Goal: Information Seeking & Learning: Learn about a topic

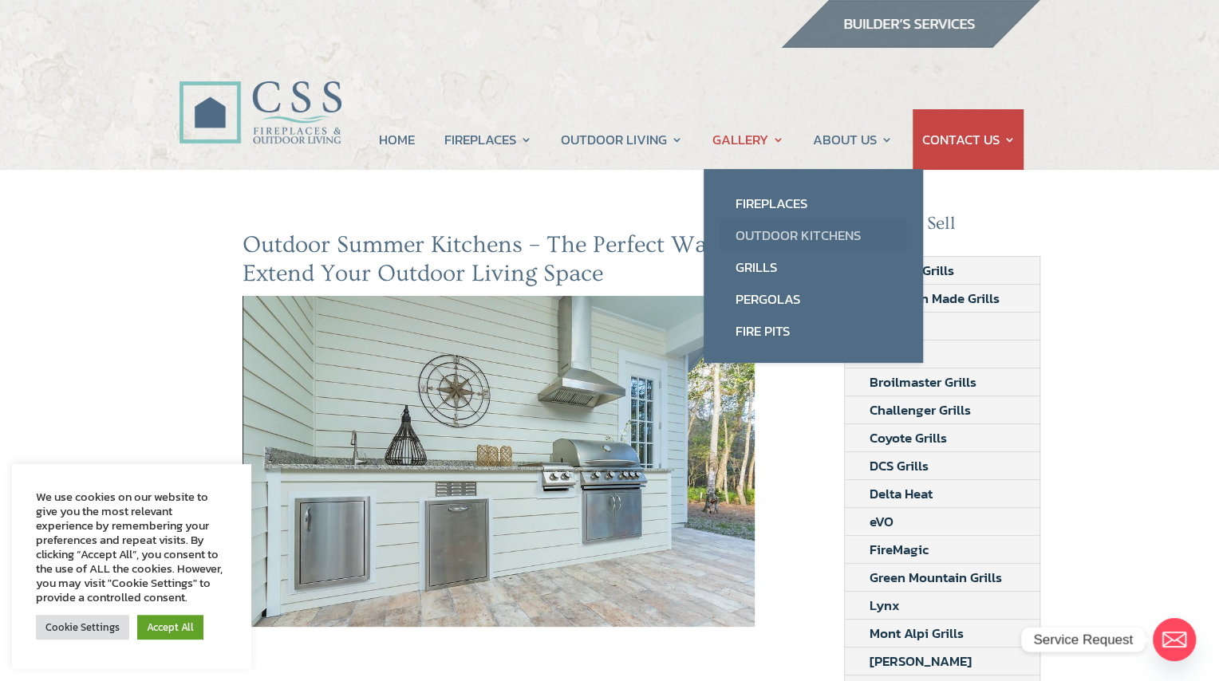
click at [760, 227] on link "Outdoor Kitchens" at bounding box center [812, 235] width 187 height 32
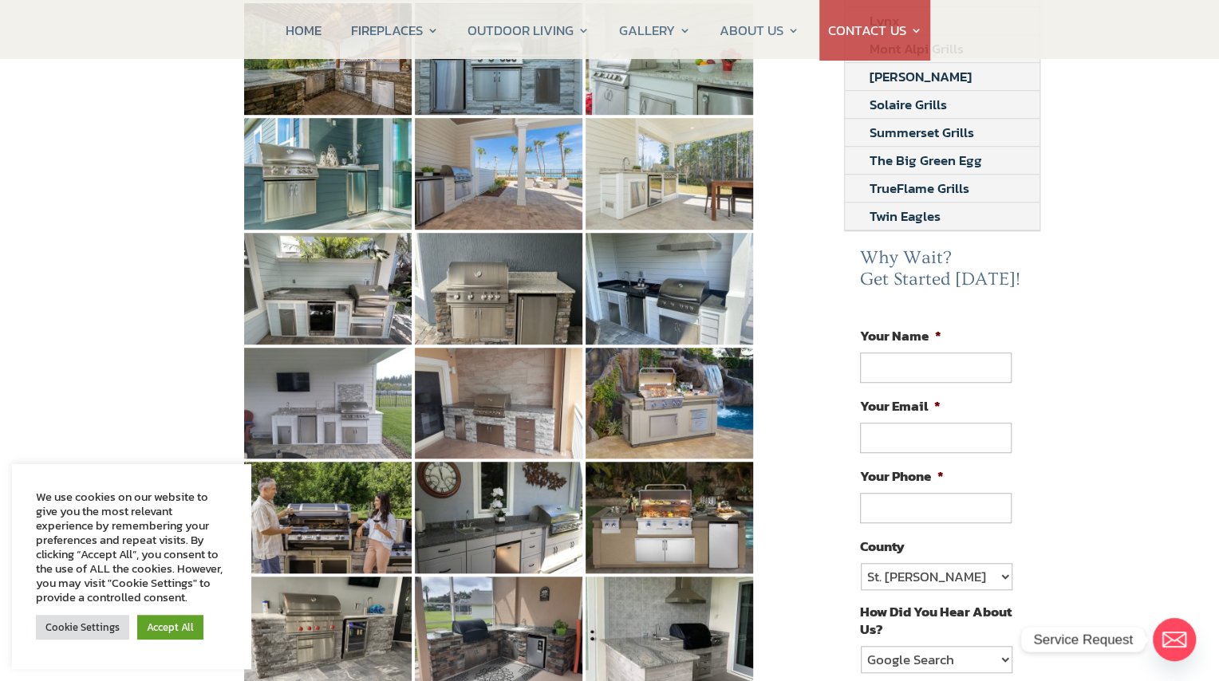
scroll to position [877, 0]
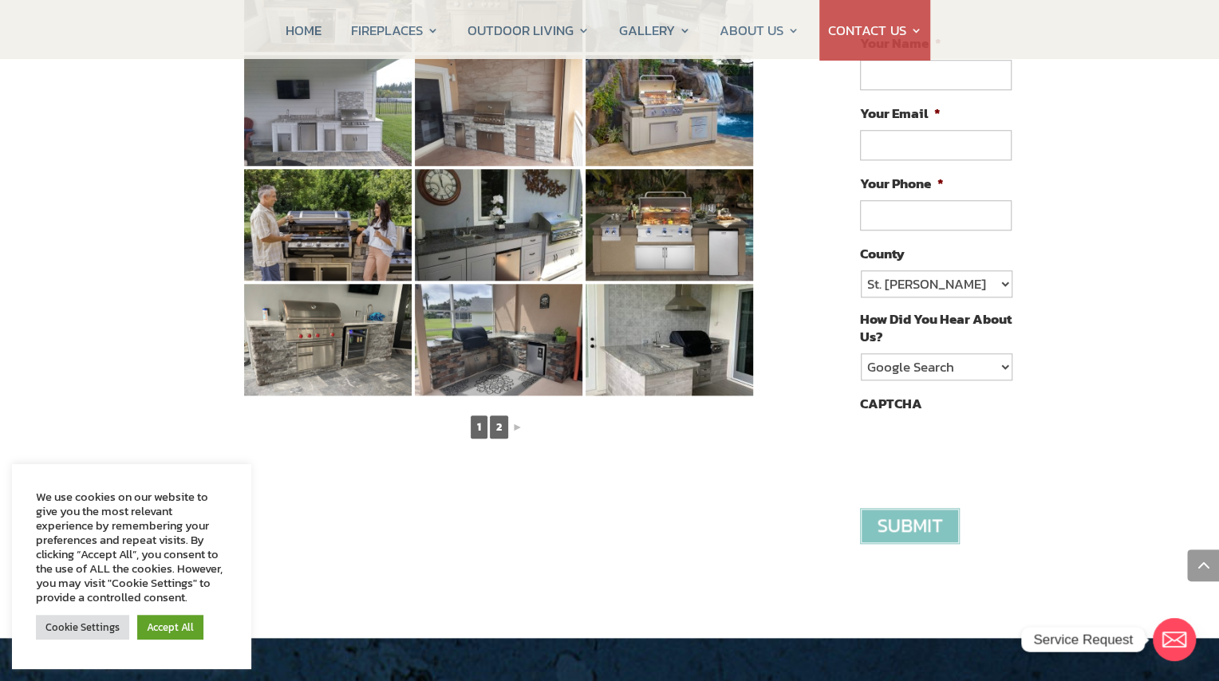
click at [492, 416] on link "2" at bounding box center [499, 427] width 18 height 23
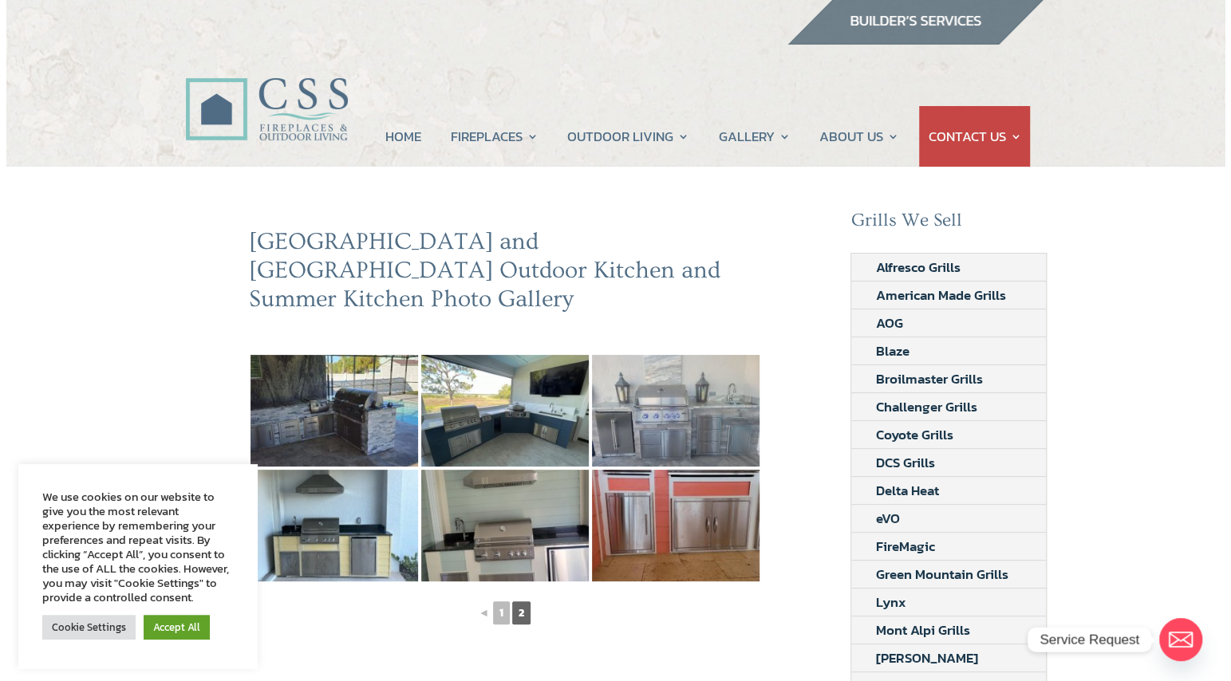
scroll to position [0, 0]
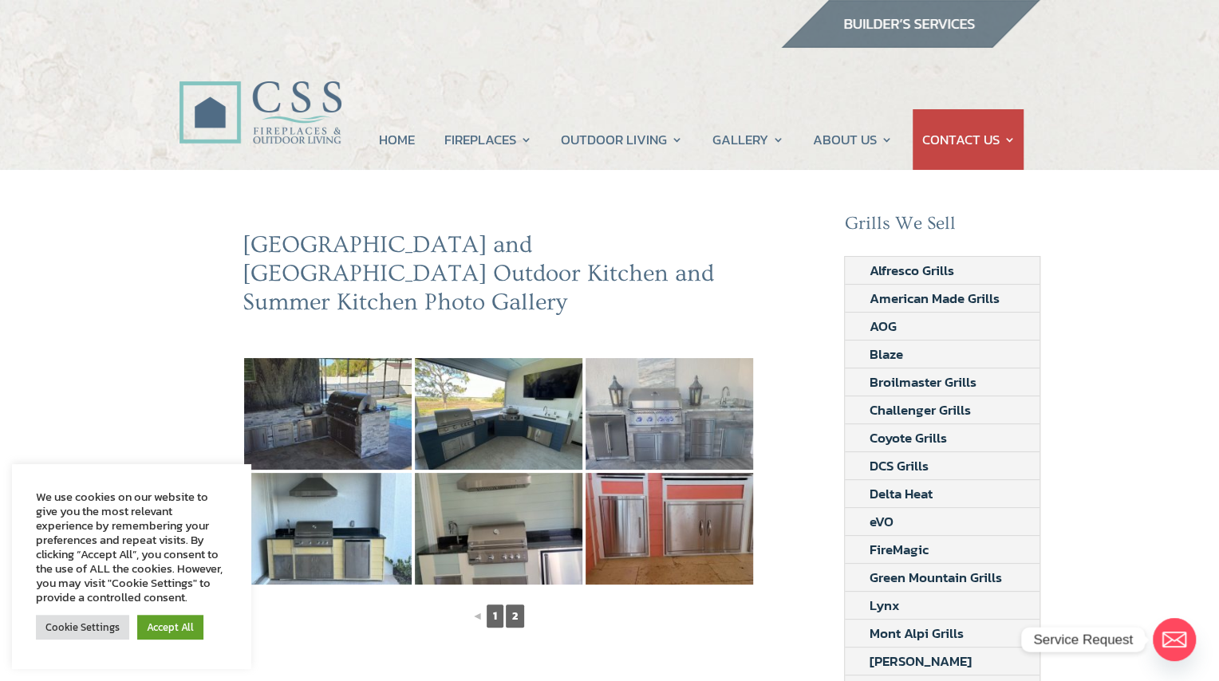
click at [494, 605] on link "1" at bounding box center [494, 616] width 17 height 23
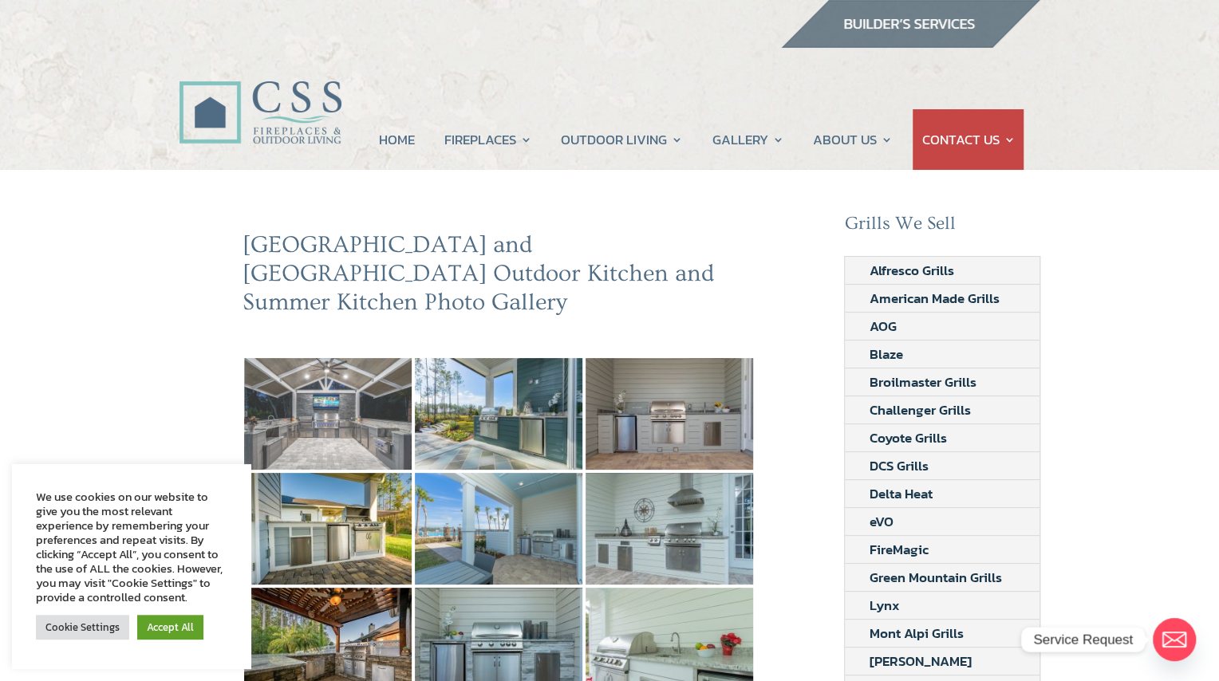
click at [326, 395] on img at bounding box center [327, 414] width 167 height 112
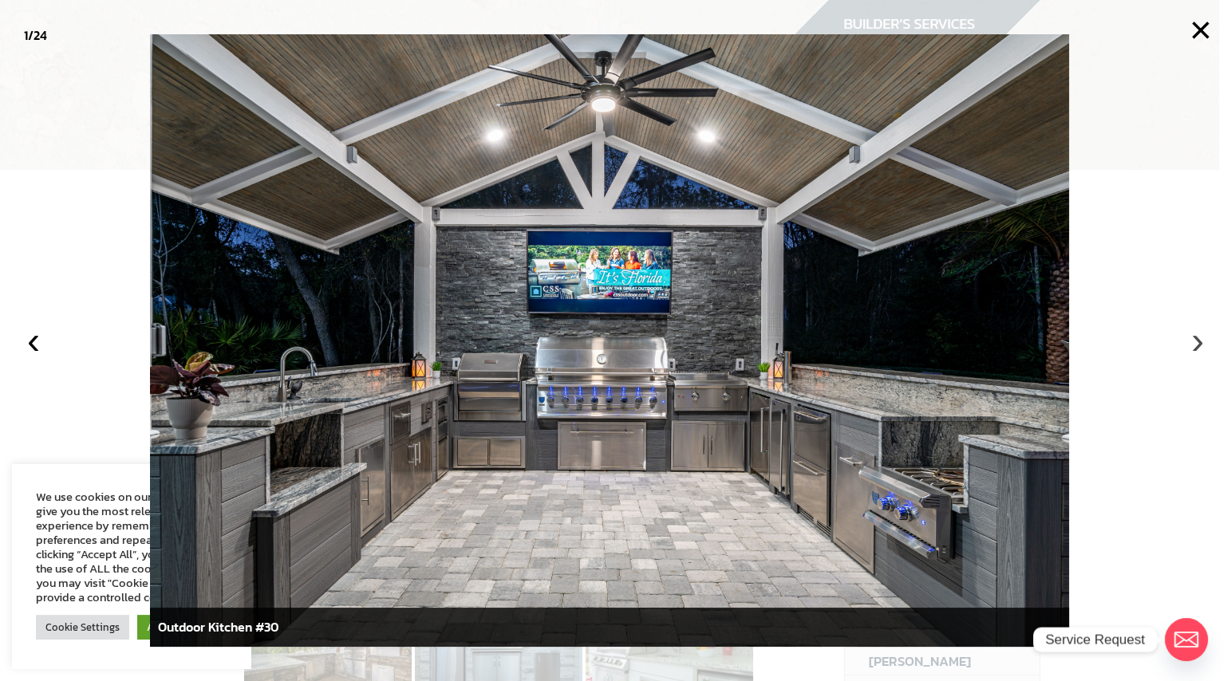
click at [1196, 344] on button "›" at bounding box center [1197, 340] width 35 height 35
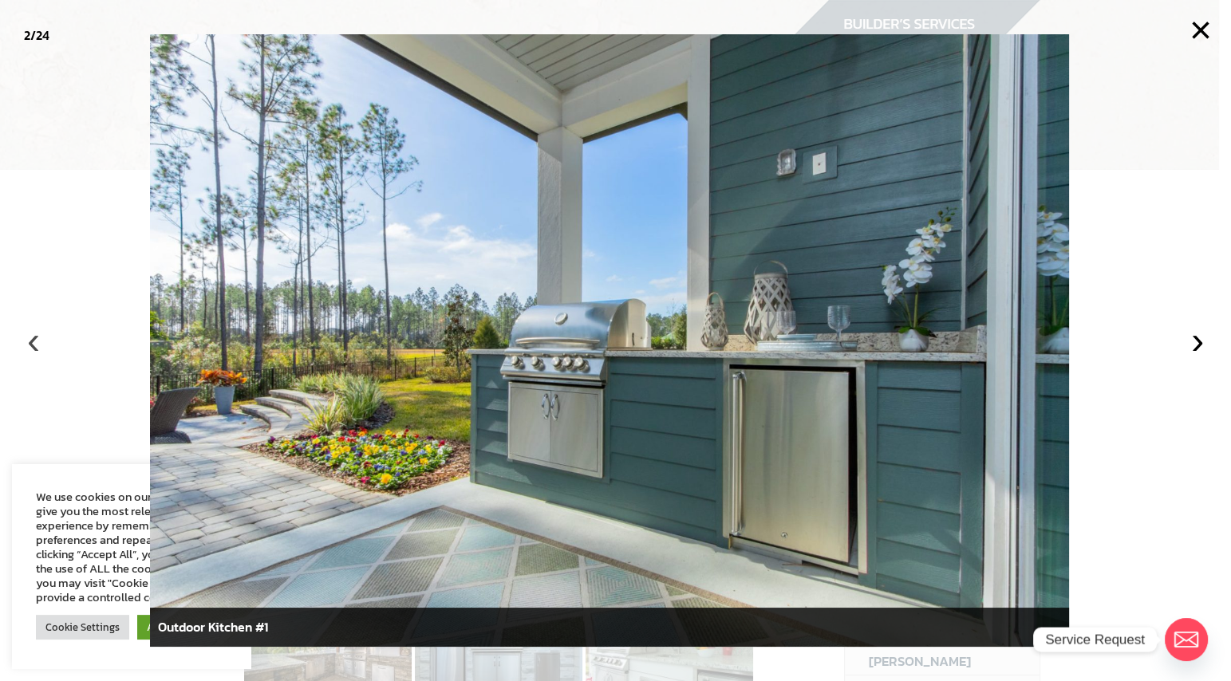
click at [36, 344] on button "‹" at bounding box center [33, 340] width 35 height 35
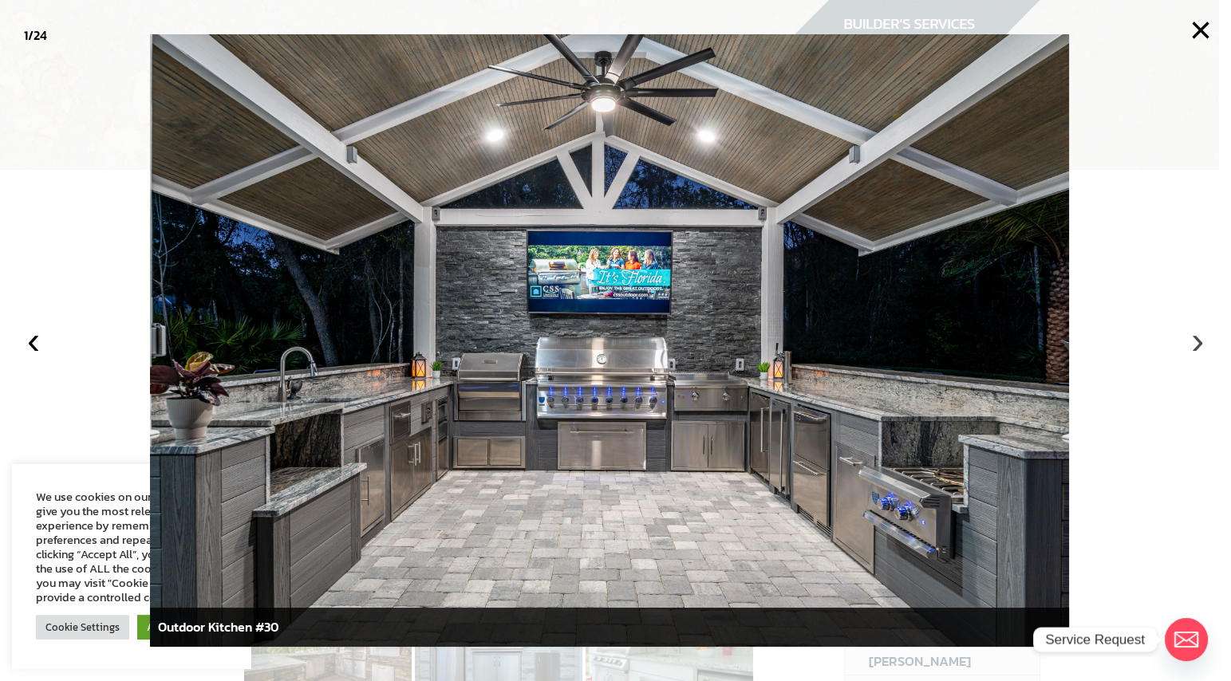
click at [1196, 340] on button "›" at bounding box center [1197, 340] width 35 height 35
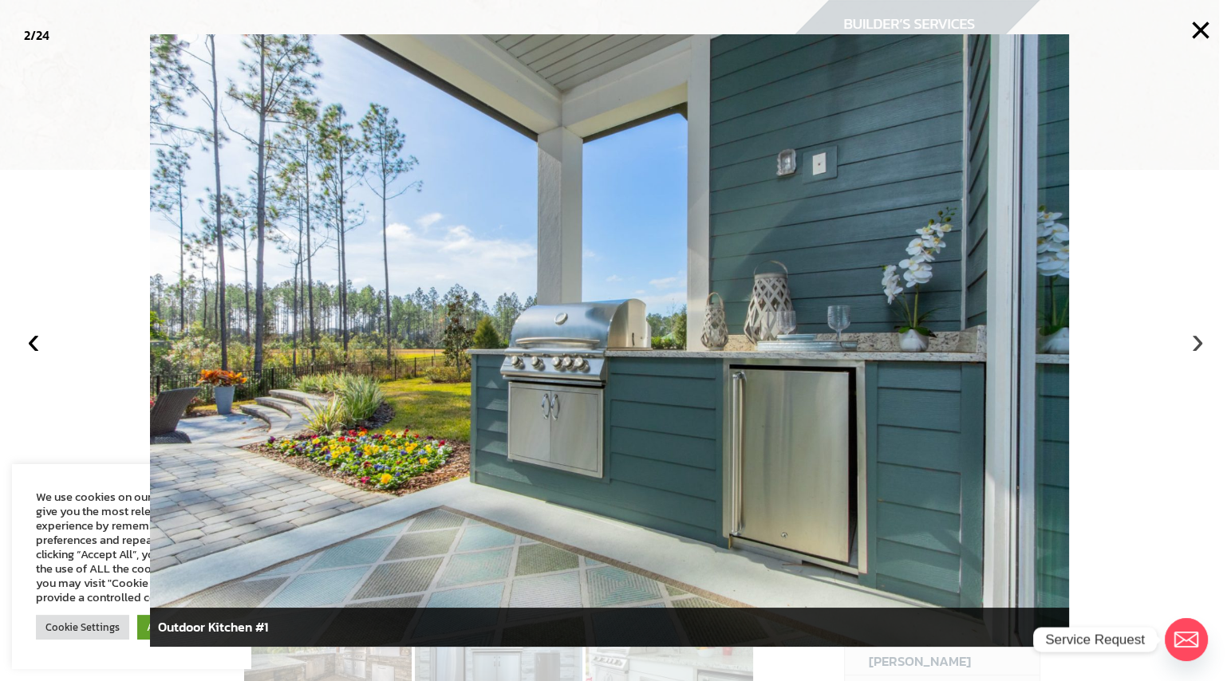
click at [1196, 340] on button "›" at bounding box center [1197, 340] width 35 height 35
